Goal: Task Accomplishment & Management: Use online tool/utility

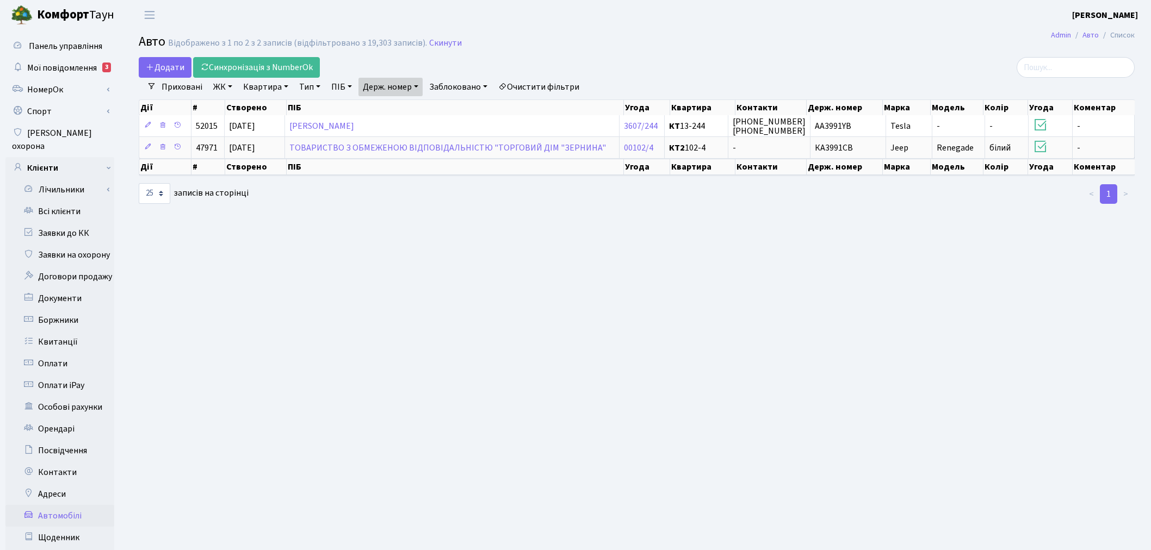
select select "25"
click at [96, 207] on link "Всі клієнти" at bounding box center [59, 212] width 109 height 22
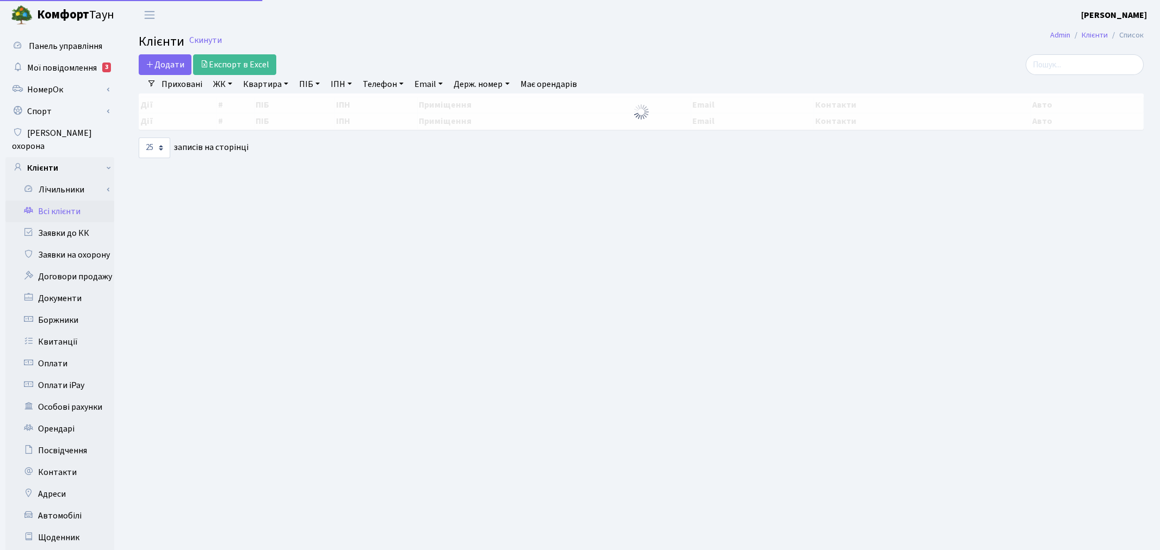
select select "25"
click at [95, 222] on link "Заявки до КК" at bounding box center [59, 233] width 109 height 22
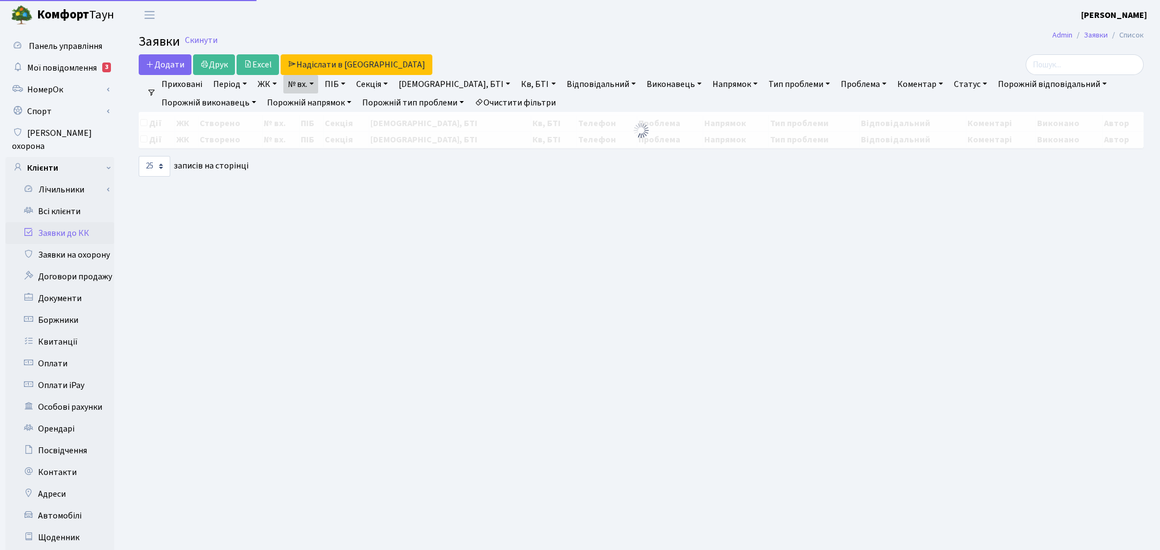
select select "25"
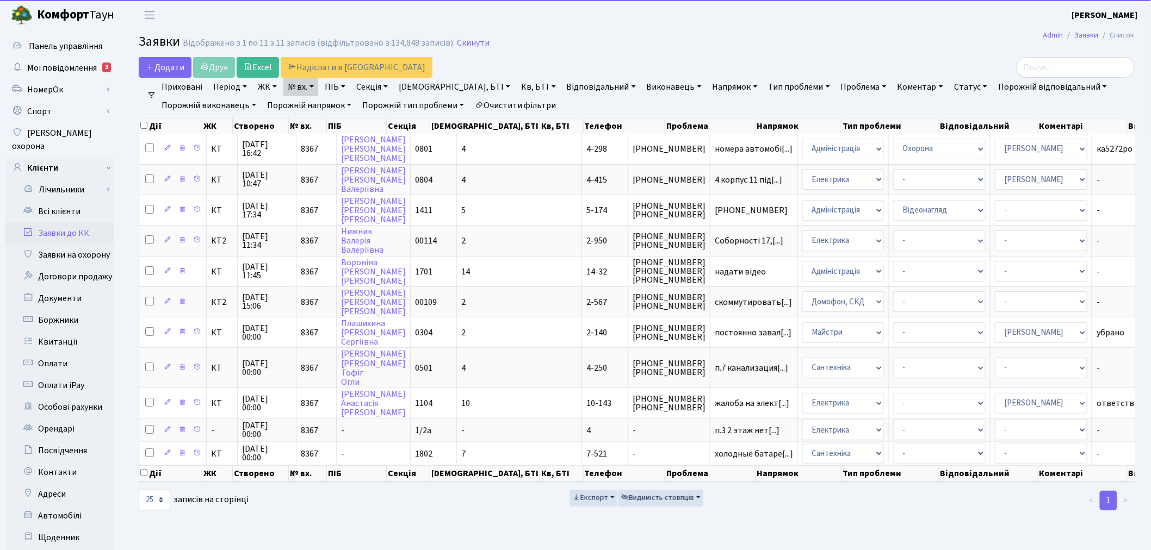
click at [297, 84] on link "№ вх." at bounding box center [300, 87] width 35 height 18
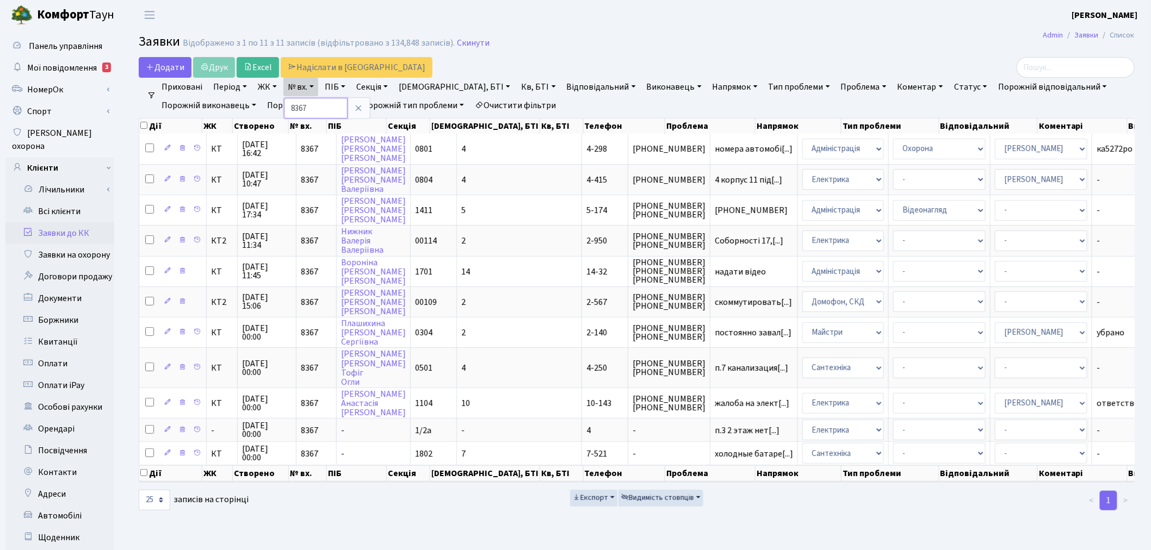
click at [311, 109] on input "8367" at bounding box center [316, 108] width 64 height 21
click at [312, 109] on input "8367" at bounding box center [316, 108] width 64 height 21
type input "8434"
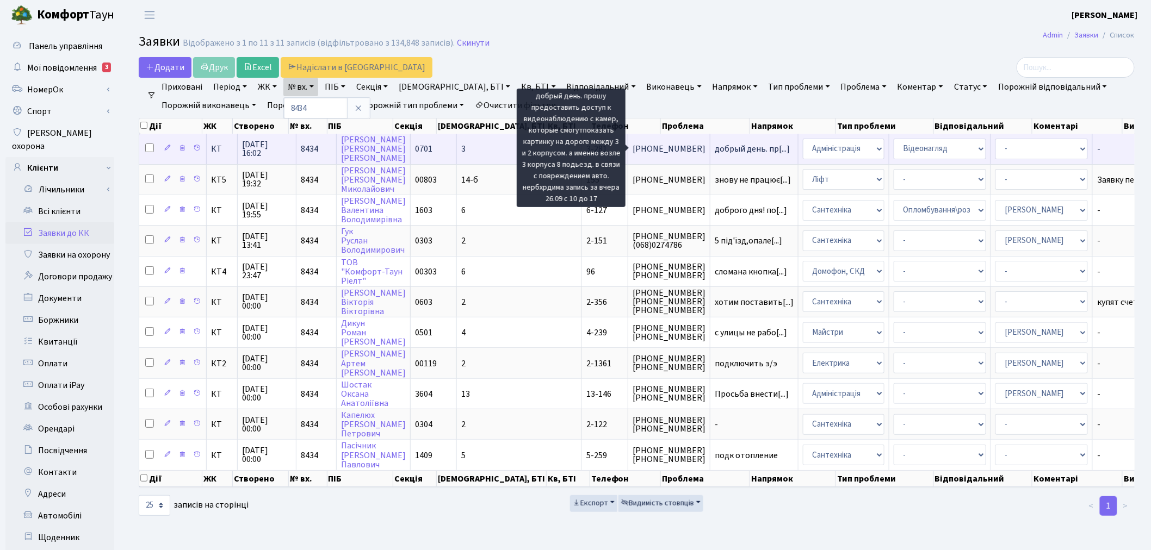
click at [715, 147] on span "добрый день. пр[...]" at bounding box center [752, 149] width 75 height 12
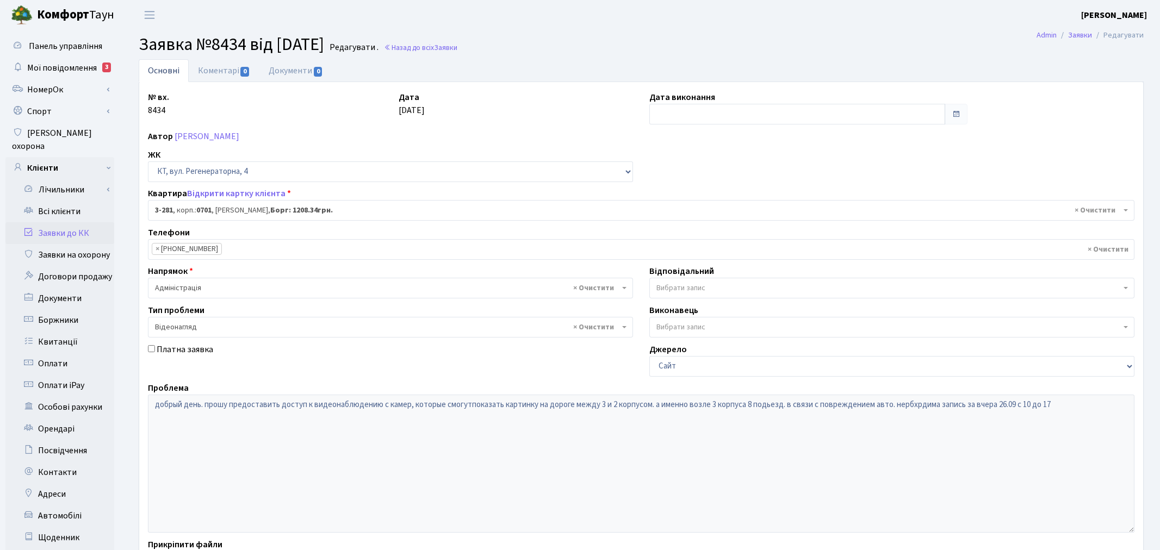
select select "1499"
select select "45"
click at [226, 193] on link "Відкрити картку клієнта" at bounding box center [236, 194] width 98 height 12
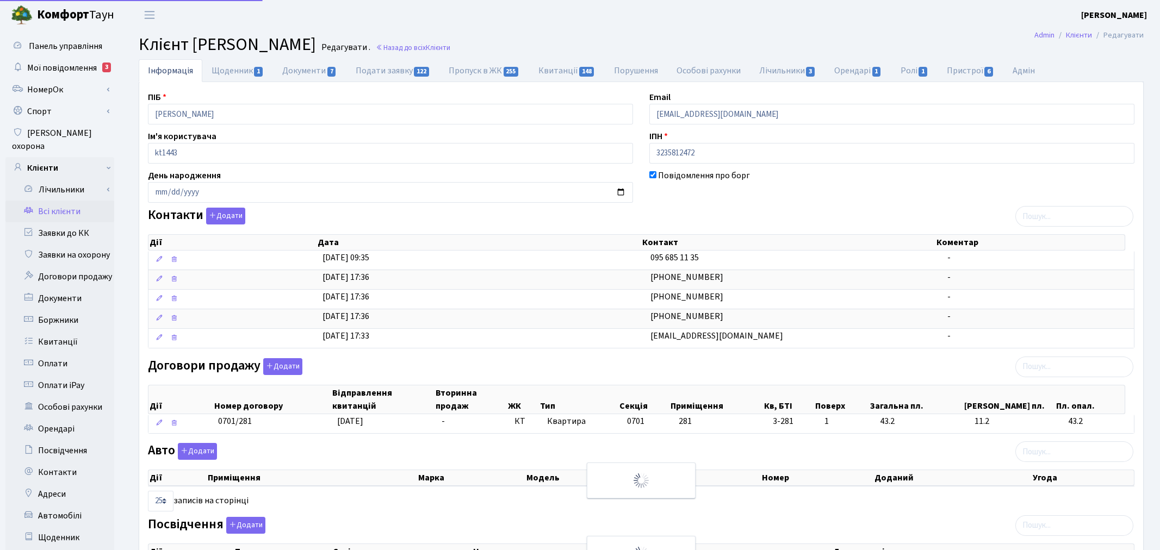
select select "25"
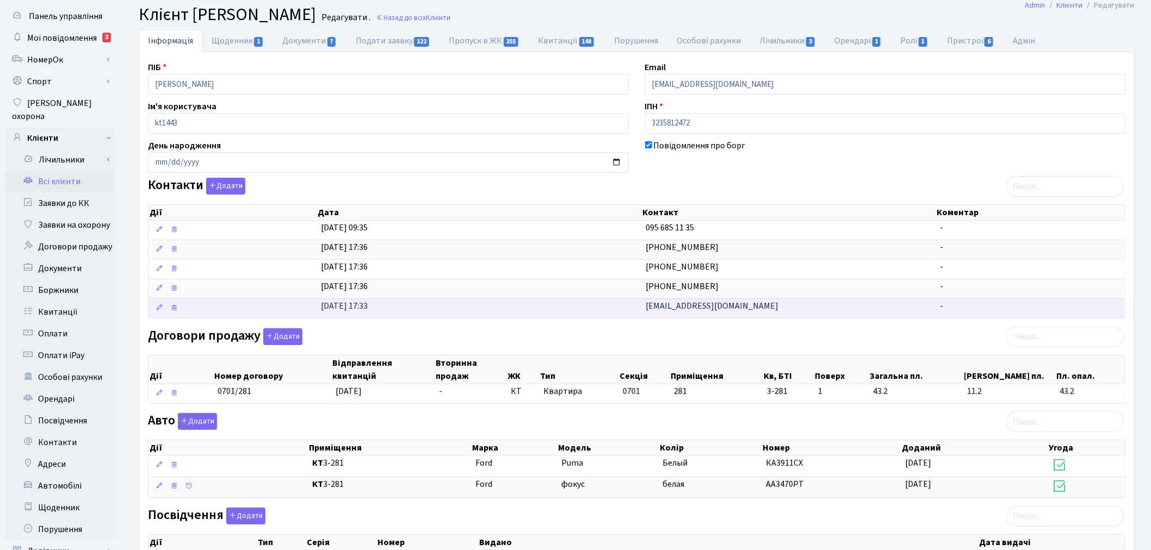
scroll to position [60, 0]
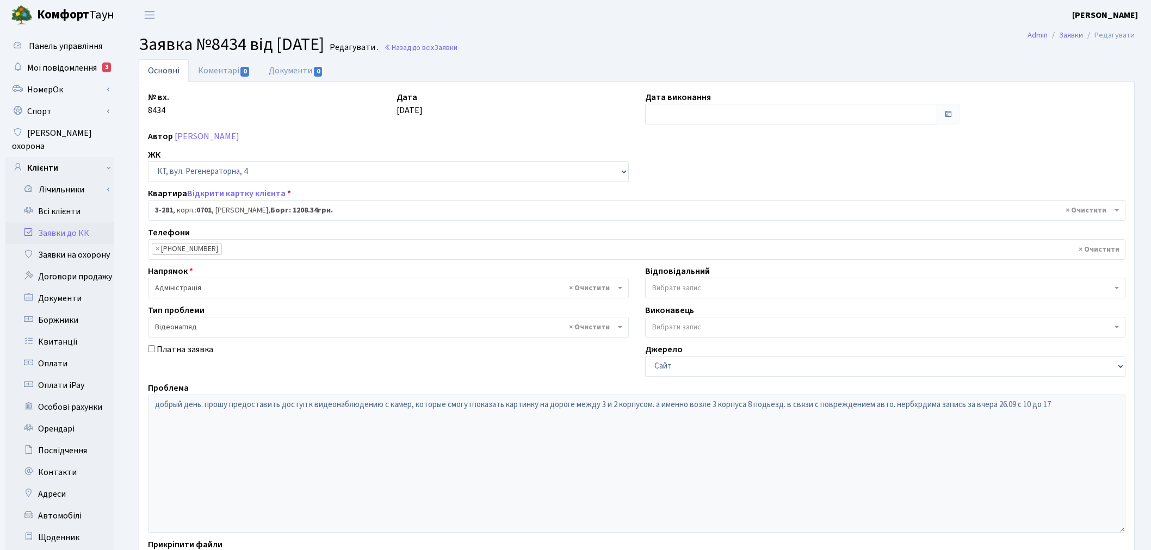
select select "1499"
select select "45"
